Goal: Task Accomplishment & Management: Complete application form

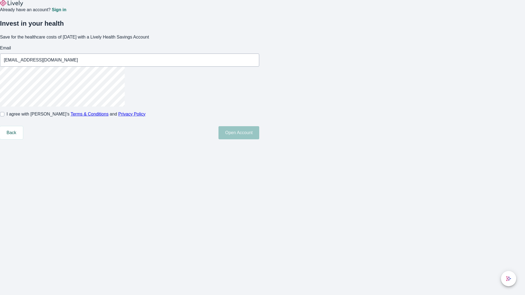
click at [4, 116] on input "I agree with Lively’s Terms & Conditions and Privacy Policy" at bounding box center [2, 114] width 4 height 4
checkbox input "true"
click at [259, 139] on button "Open Account" at bounding box center [238, 132] width 41 height 13
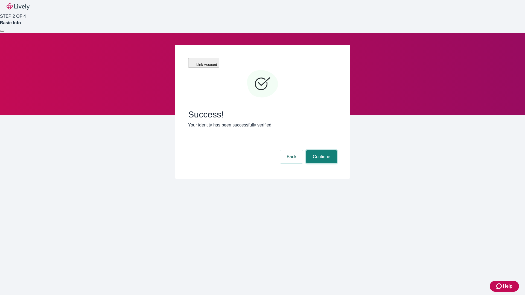
click at [321, 150] on button "Continue" at bounding box center [321, 156] width 31 height 13
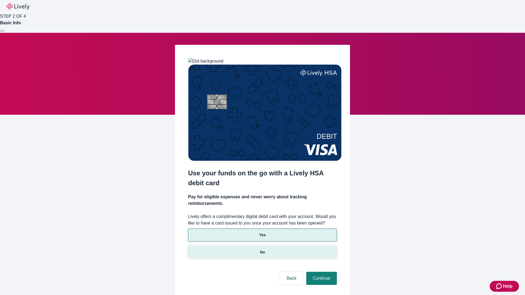
click at [262, 250] on p "No" at bounding box center [262, 253] width 5 height 6
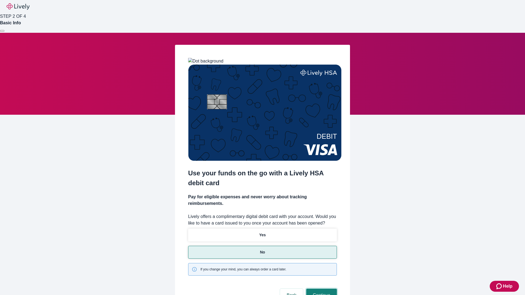
click at [321, 289] on button "Continue" at bounding box center [321, 295] width 31 height 13
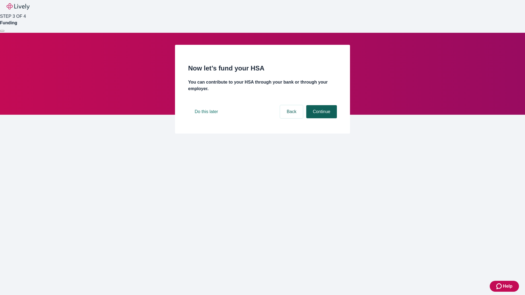
click at [321, 118] on button "Continue" at bounding box center [321, 111] width 31 height 13
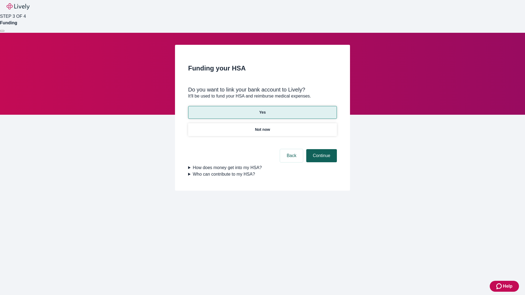
click at [321, 149] on button "Continue" at bounding box center [321, 155] width 31 height 13
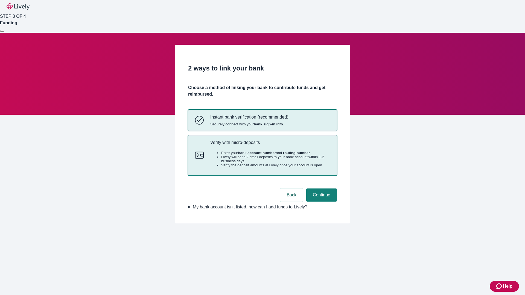
click at [270, 145] on p "Verify with micro-deposits" at bounding box center [270, 142] width 120 height 5
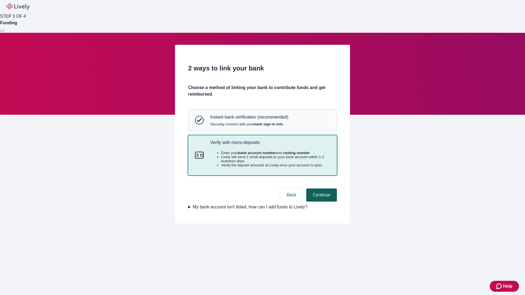
click at [321, 202] on button "Continue" at bounding box center [321, 195] width 31 height 13
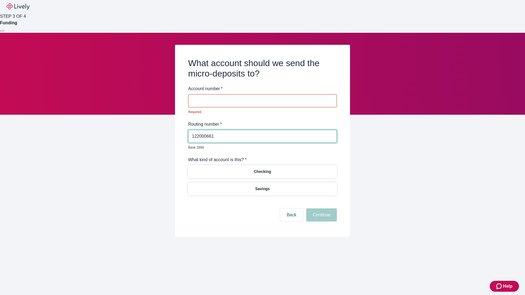
type input "122000661"
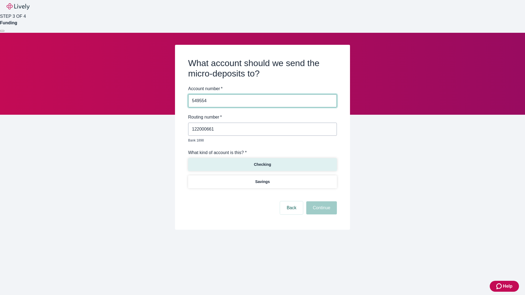
type input "549554"
click at [262, 162] on p "Checking" at bounding box center [262, 165] width 17 height 6
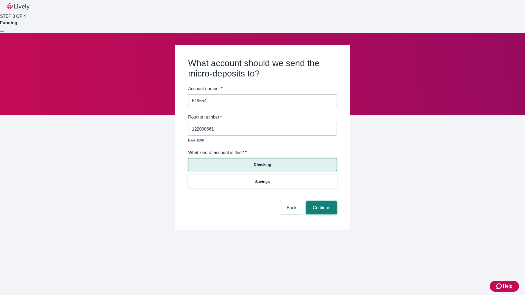
click at [321, 202] on button "Continue" at bounding box center [321, 207] width 31 height 13
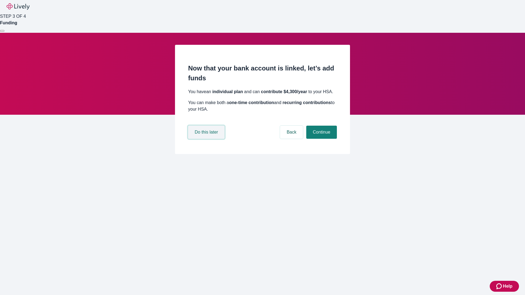
click at [207, 139] on button "Do this later" at bounding box center [206, 132] width 36 height 13
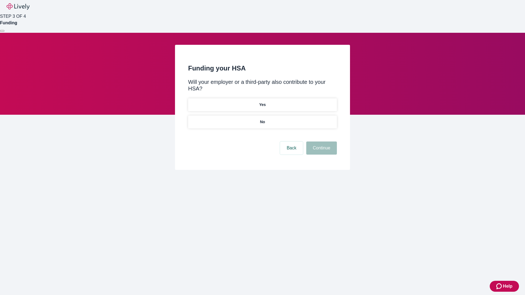
click at [262, 119] on p "No" at bounding box center [262, 122] width 5 height 6
click at [321, 142] on button "Continue" at bounding box center [321, 148] width 31 height 13
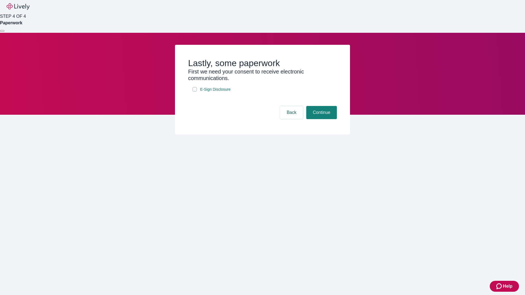
click at [195, 92] on input "E-Sign Disclosure" at bounding box center [194, 89] width 4 height 4
checkbox input "true"
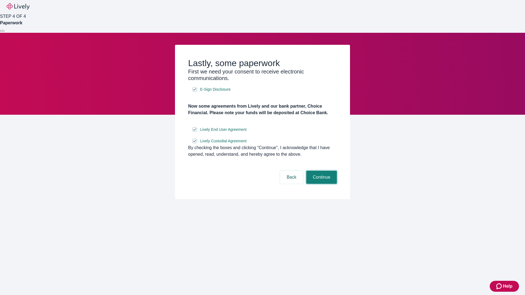
click at [321, 184] on button "Continue" at bounding box center [321, 177] width 31 height 13
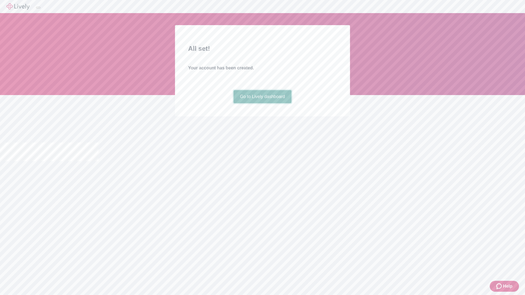
click at [262, 103] on link "Go to Lively dashboard" at bounding box center [262, 96] width 58 height 13
